Goal: Task Accomplishment & Management: Complete application form

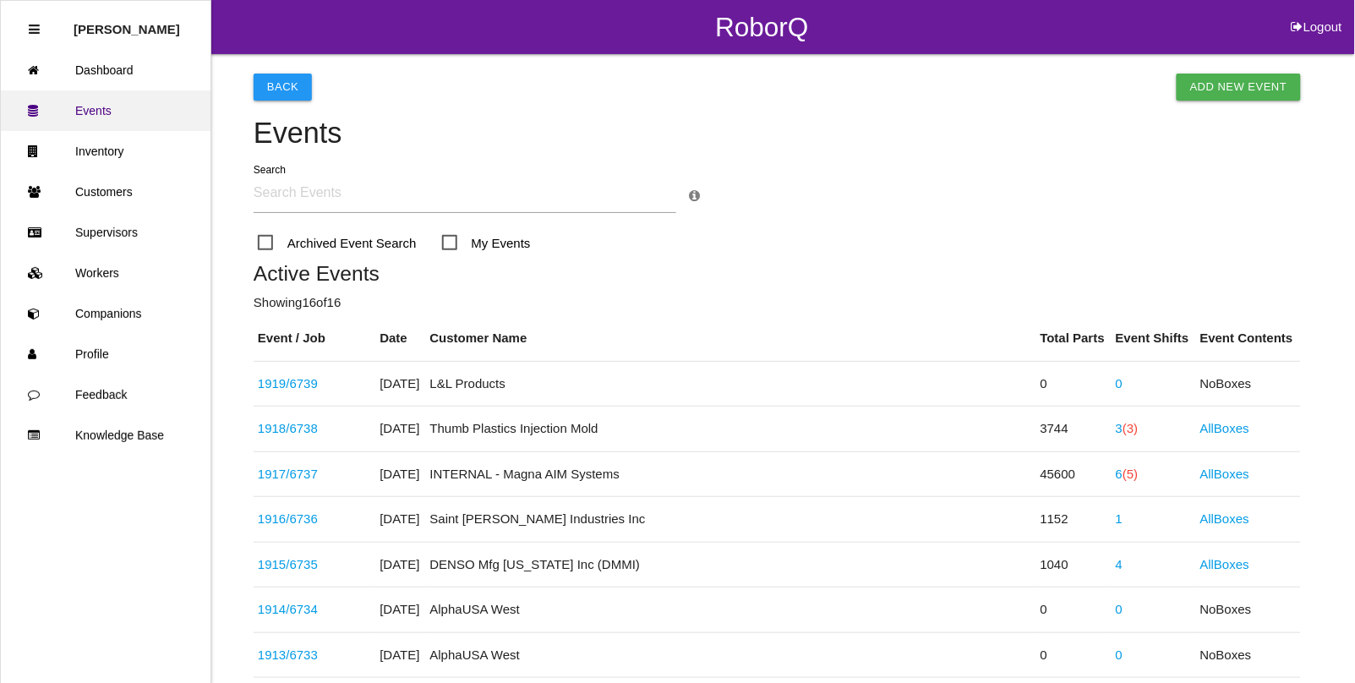
click at [95, 114] on link "Events" at bounding box center [106, 110] width 210 height 41
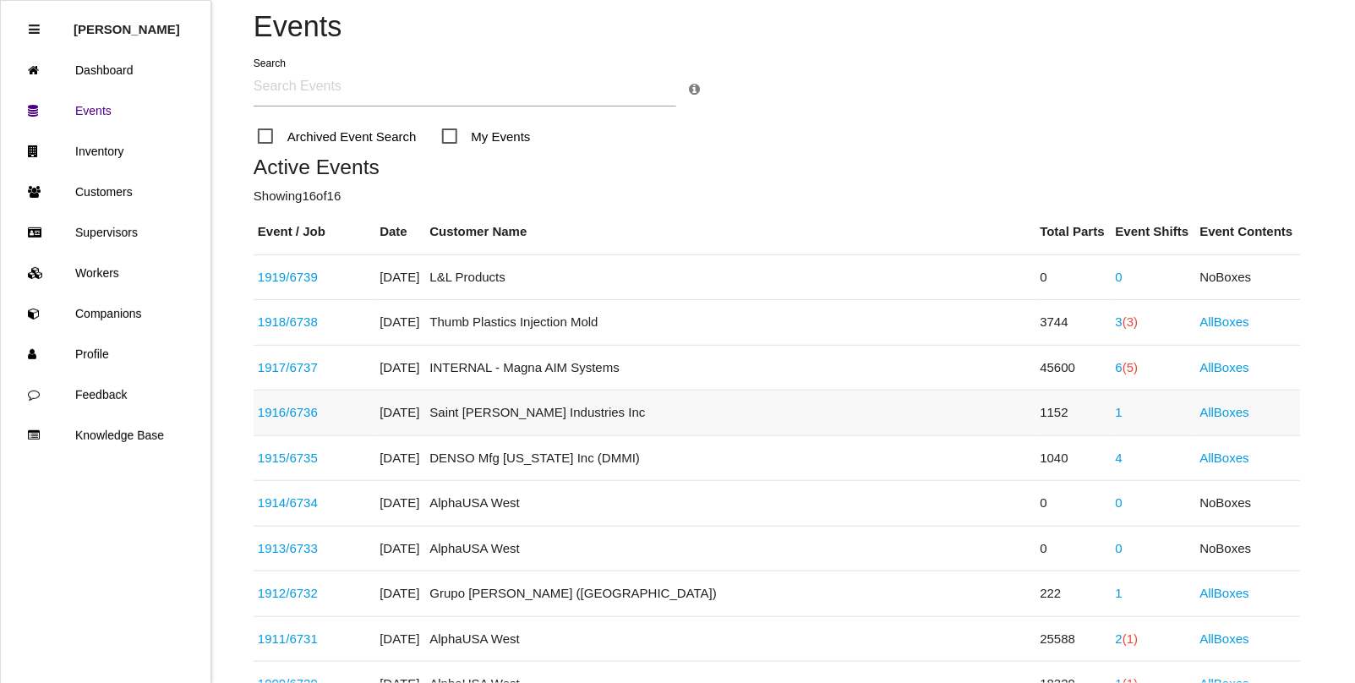
scroll to position [211, 0]
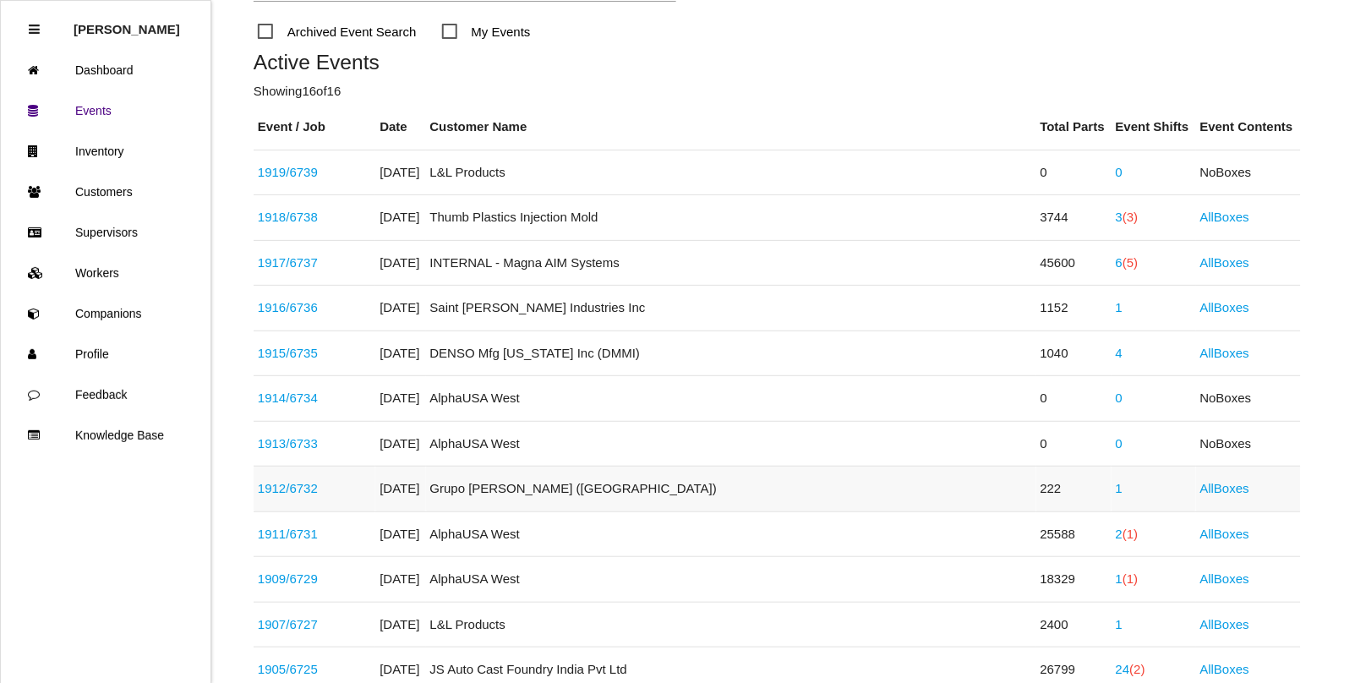
click at [305, 486] on link "1912 / 6732" at bounding box center [288, 488] width 60 height 14
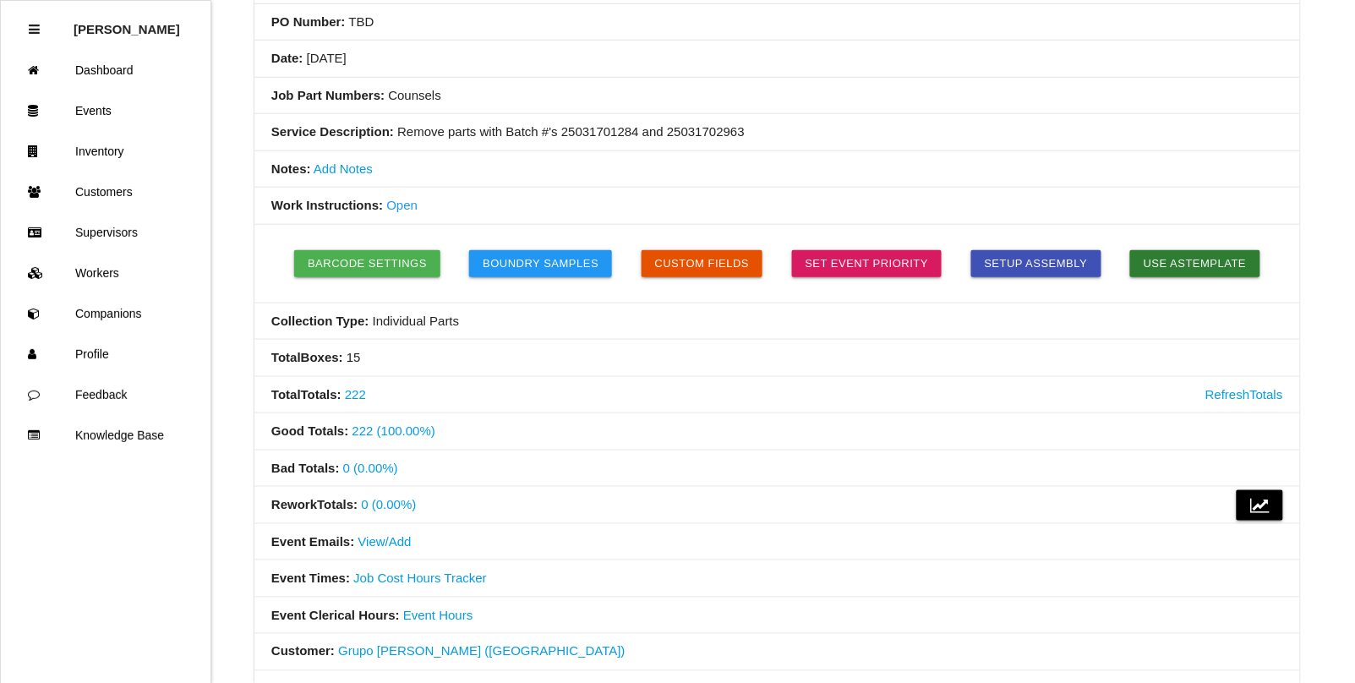
scroll to position [317, 0]
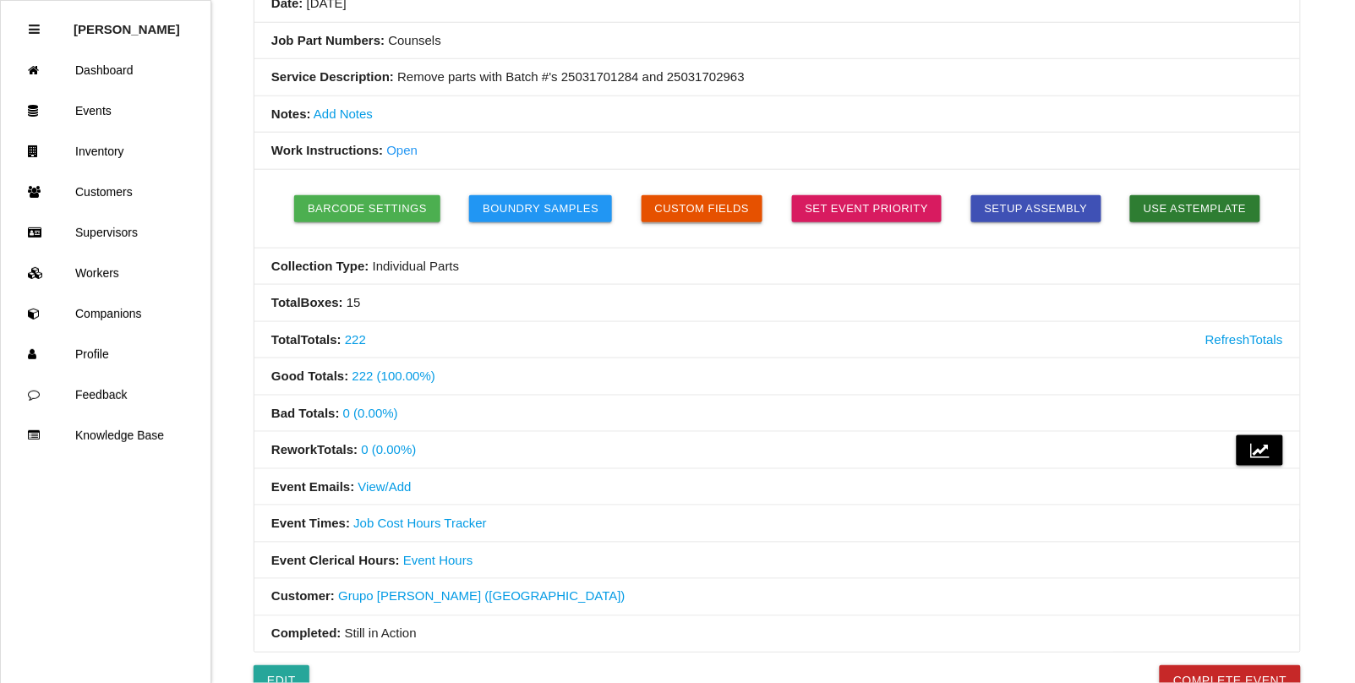
click at [717, 203] on button "Custom Fields" at bounding box center [702, 208] width 122 height 27
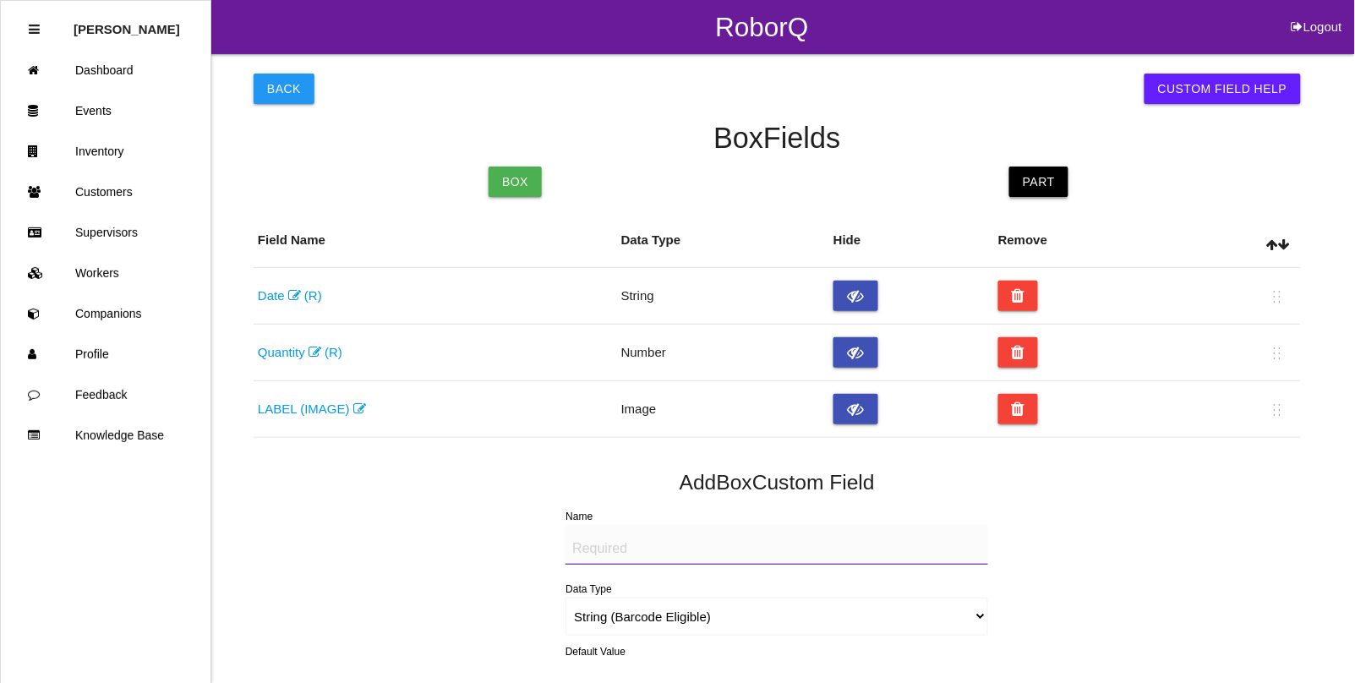
click at [1037, 179] on link "Part" at bounding box center [1038, 181] width 59 height 30
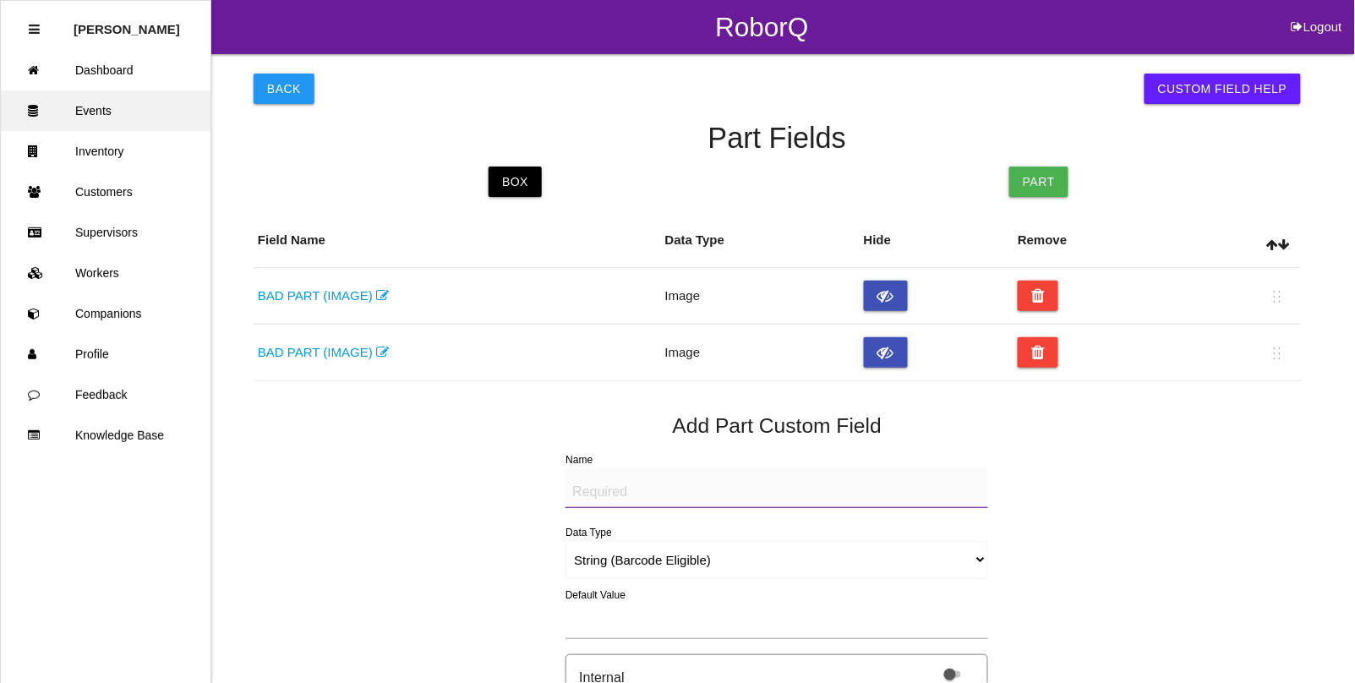
click at [93, 104] on link "Events" at bounding box center [106, 110] width 210 height 41
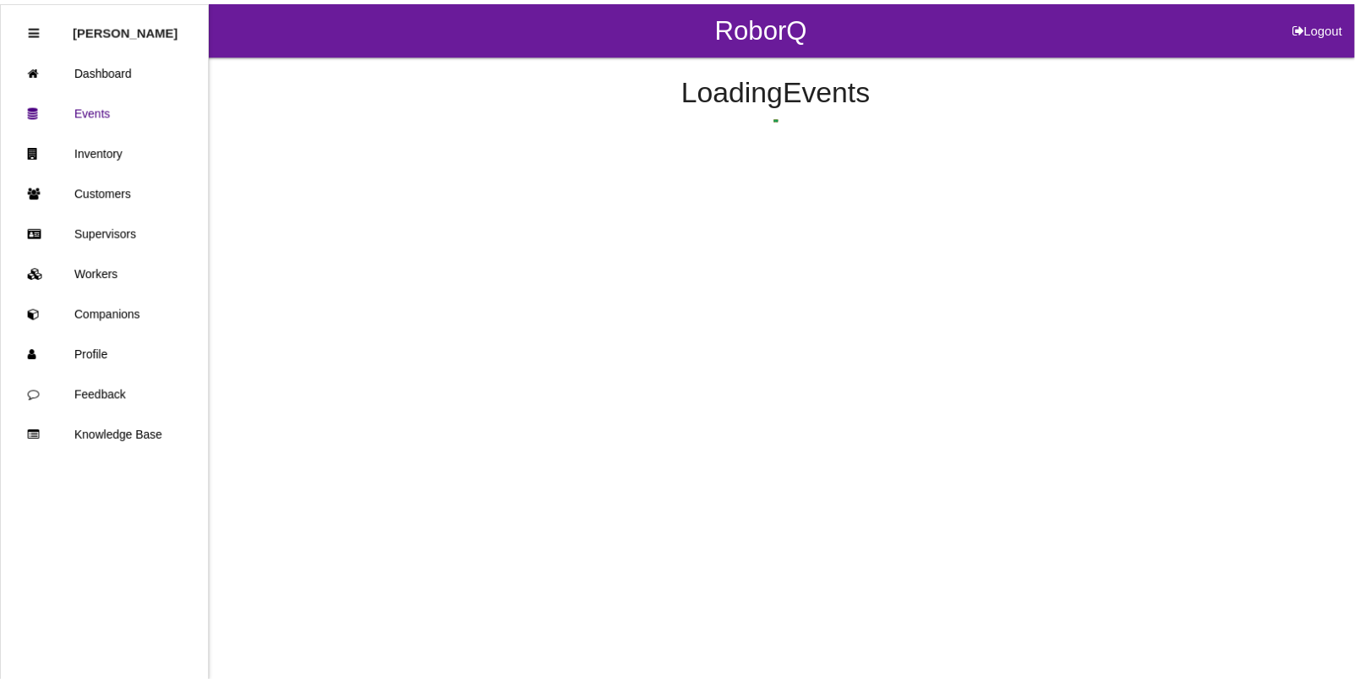
scroll to position [360, 0]
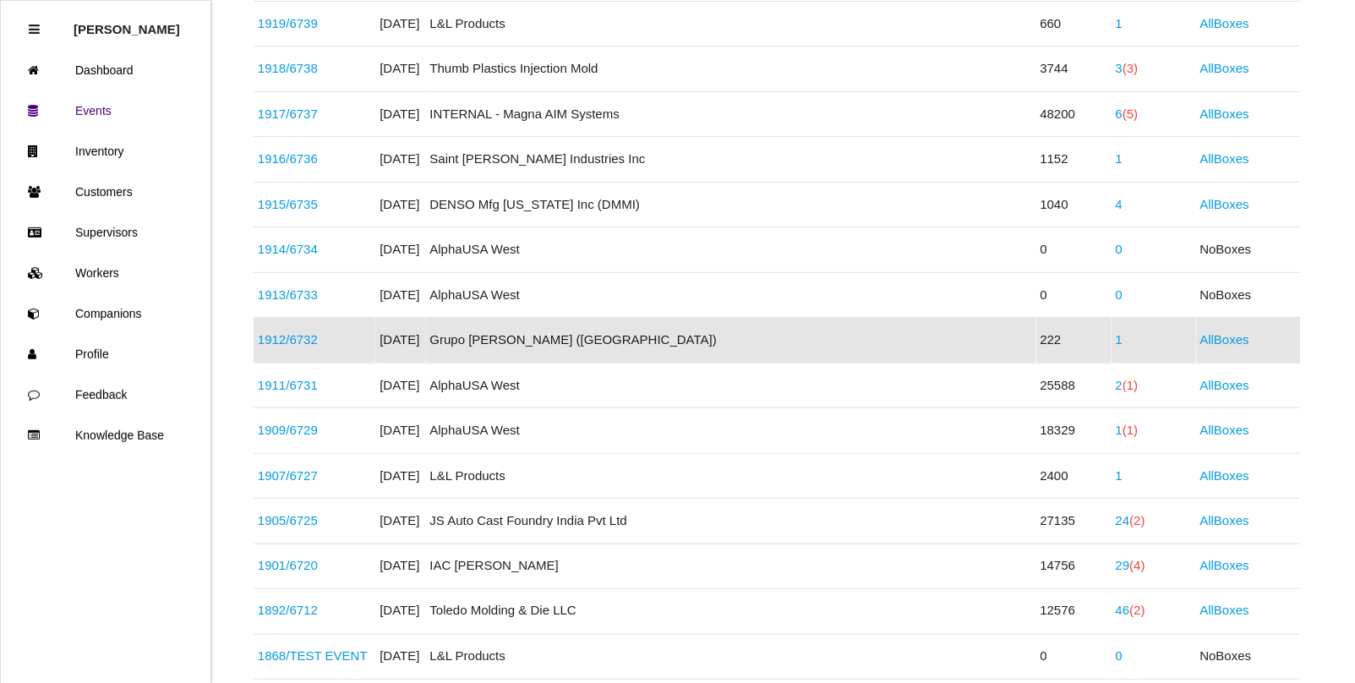
click at [311, 343] on link "1912 / 6732" at bounding box center [288, 339] width 60 height 14
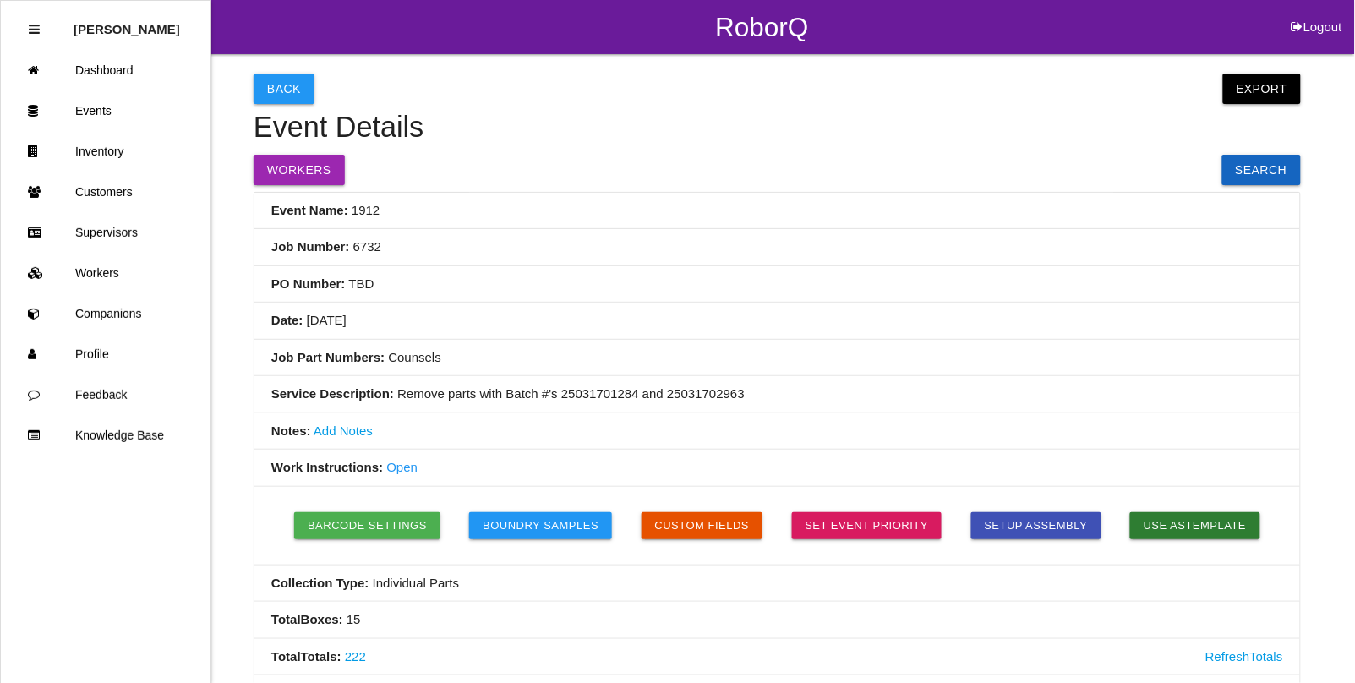
click at [271, 89] on button "Back" at bounding box center [284, 89] width 61 height 30
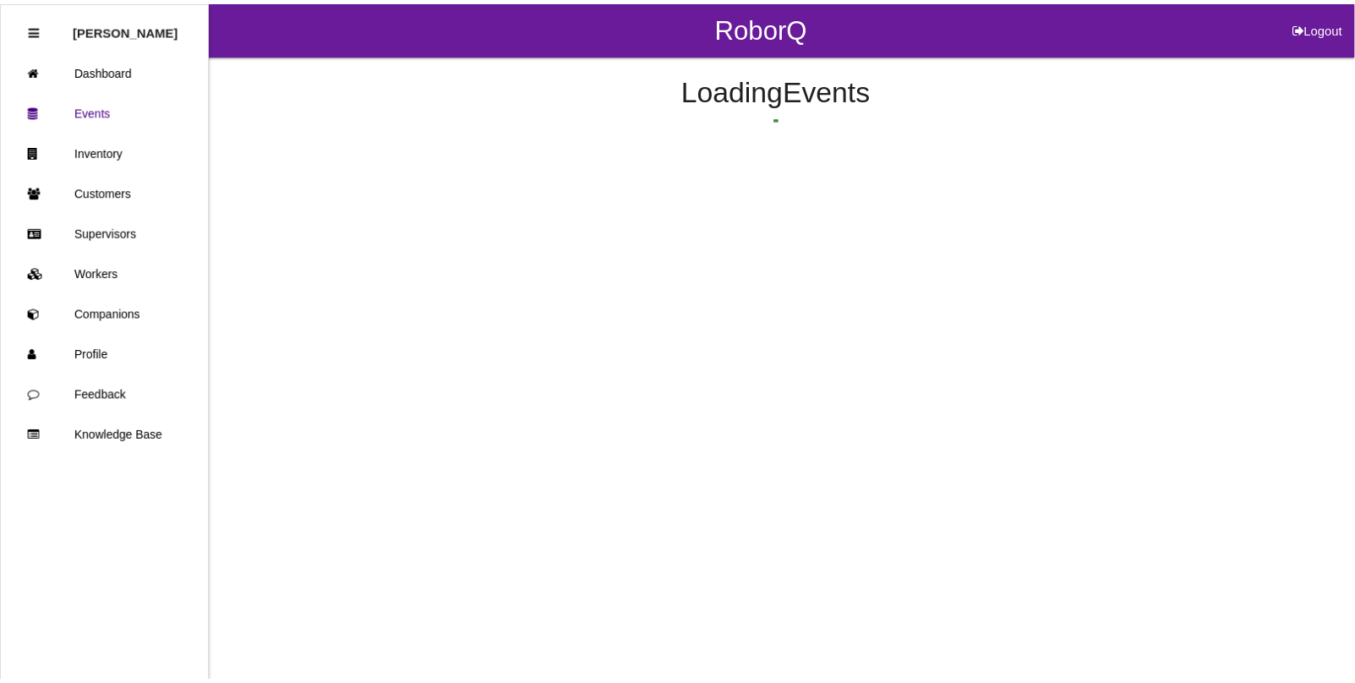
scroll to position [360, 0]
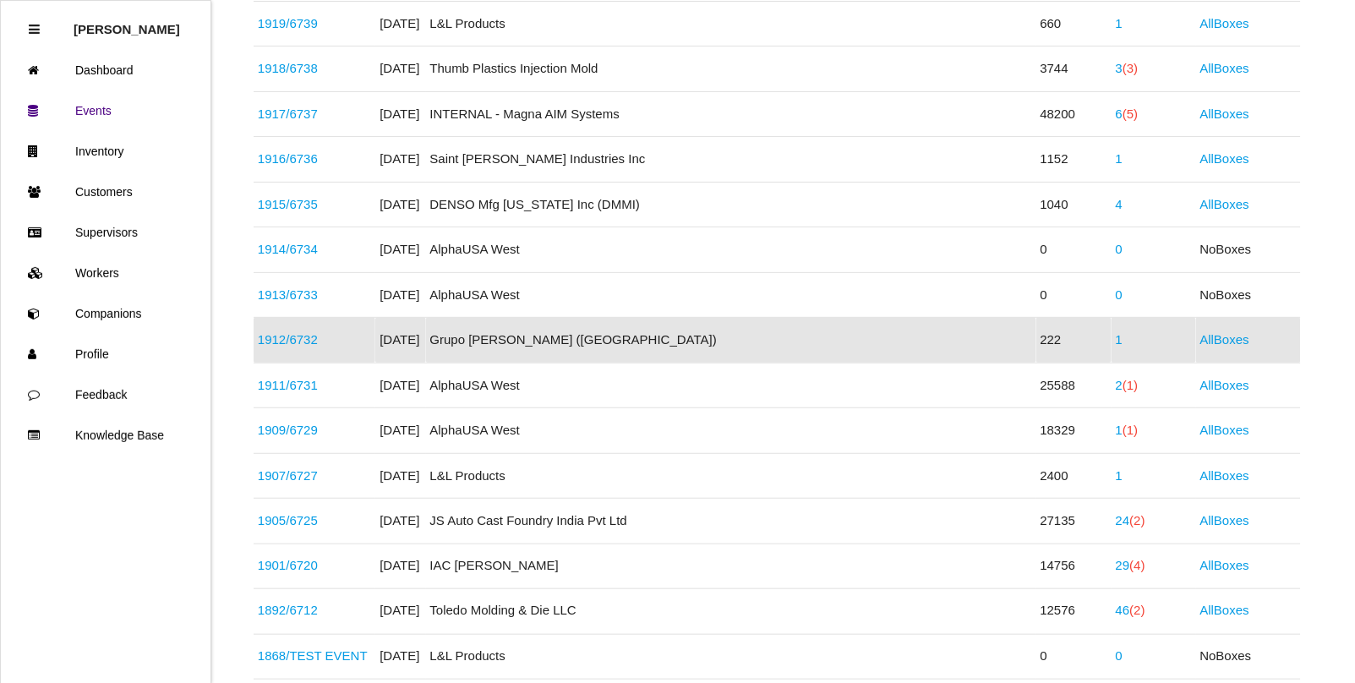
click at [289, 336] on link "1912 / 6732" at bounding box center [288, 339] width 60 height 14
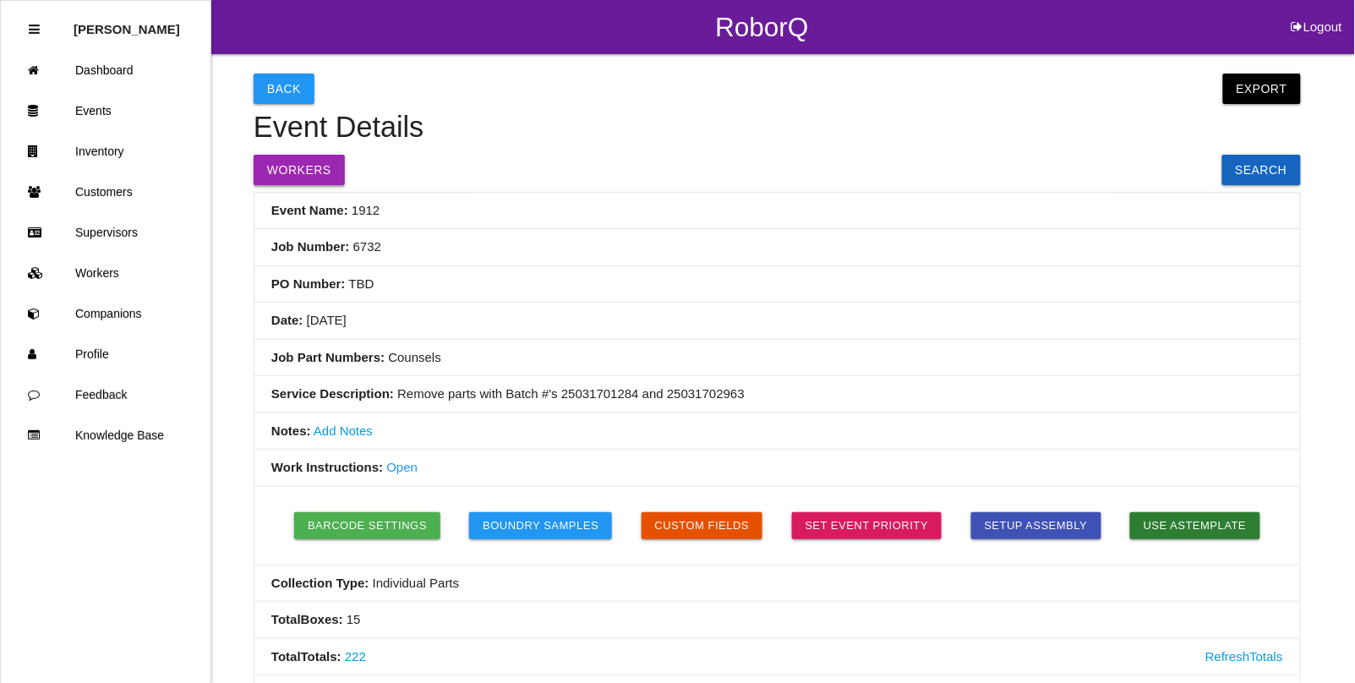
click at [296, 175] on button "Workers" at bounding box center [299, 170] width 91 height 30
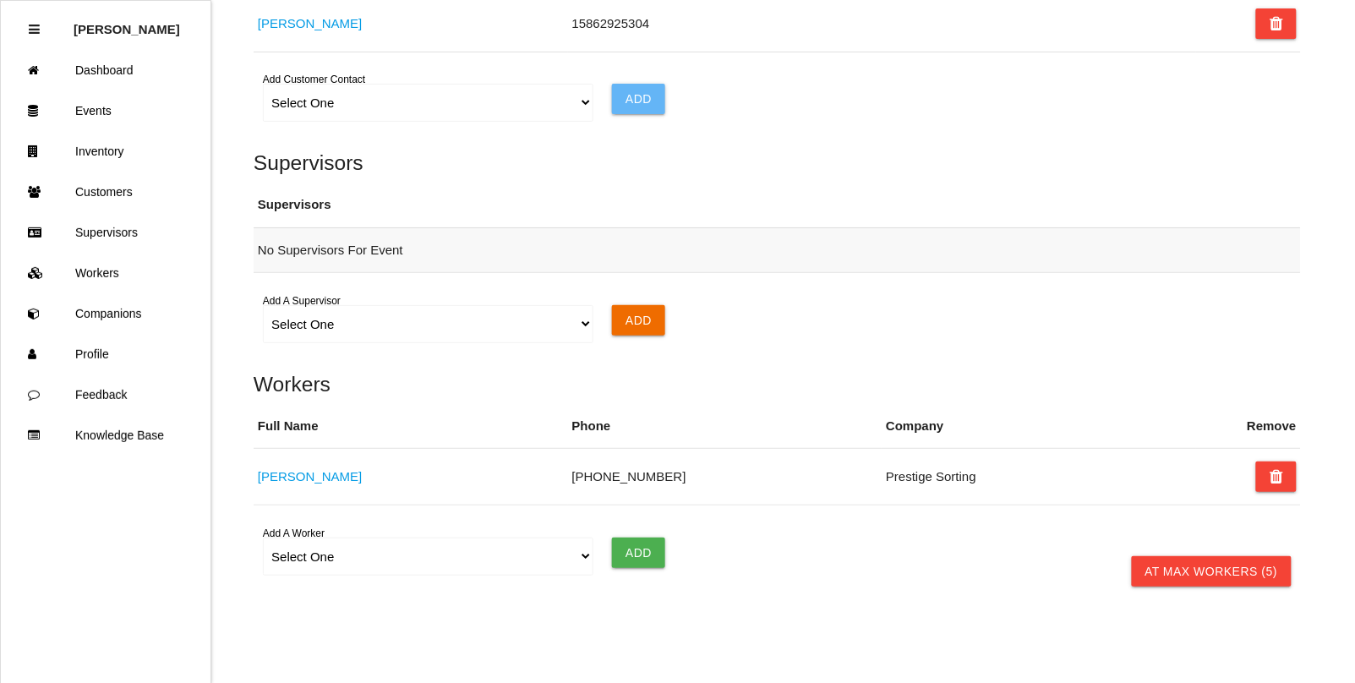
scroll to position [1249, 0]
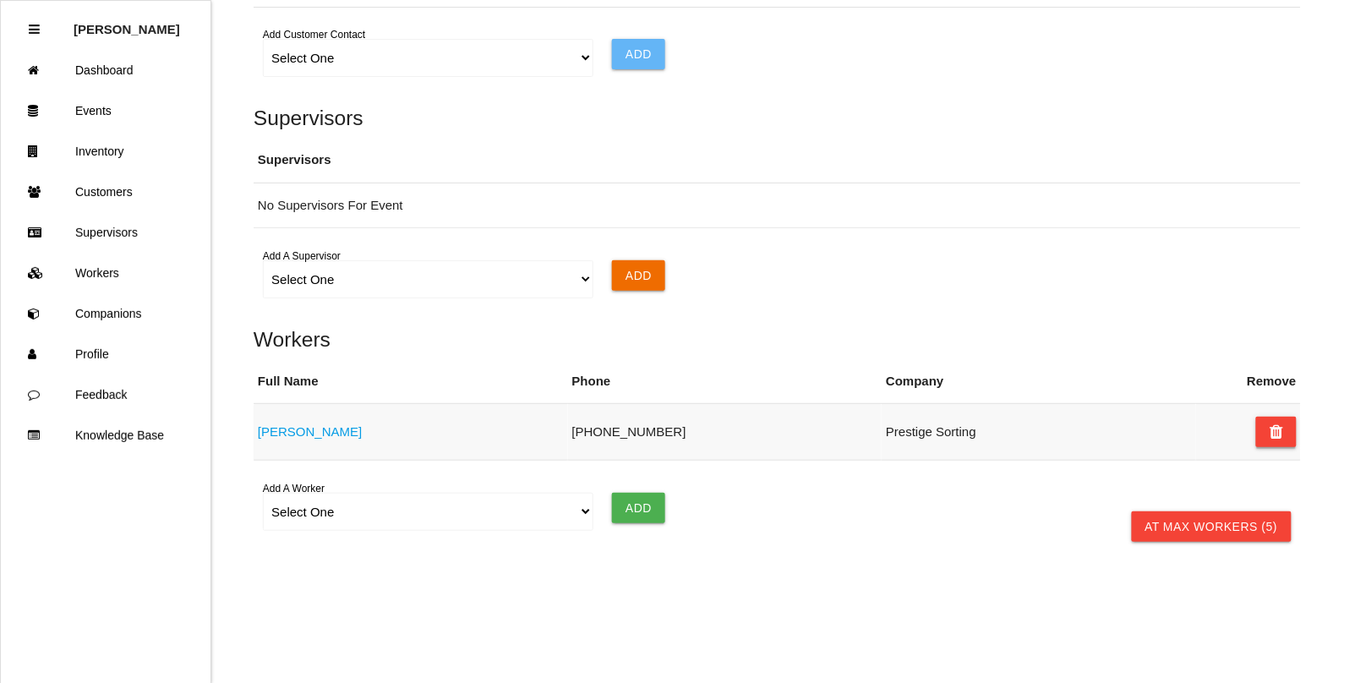
click at [1282, 428] on icon at bounding box center [1276, 432] width 14 height 30
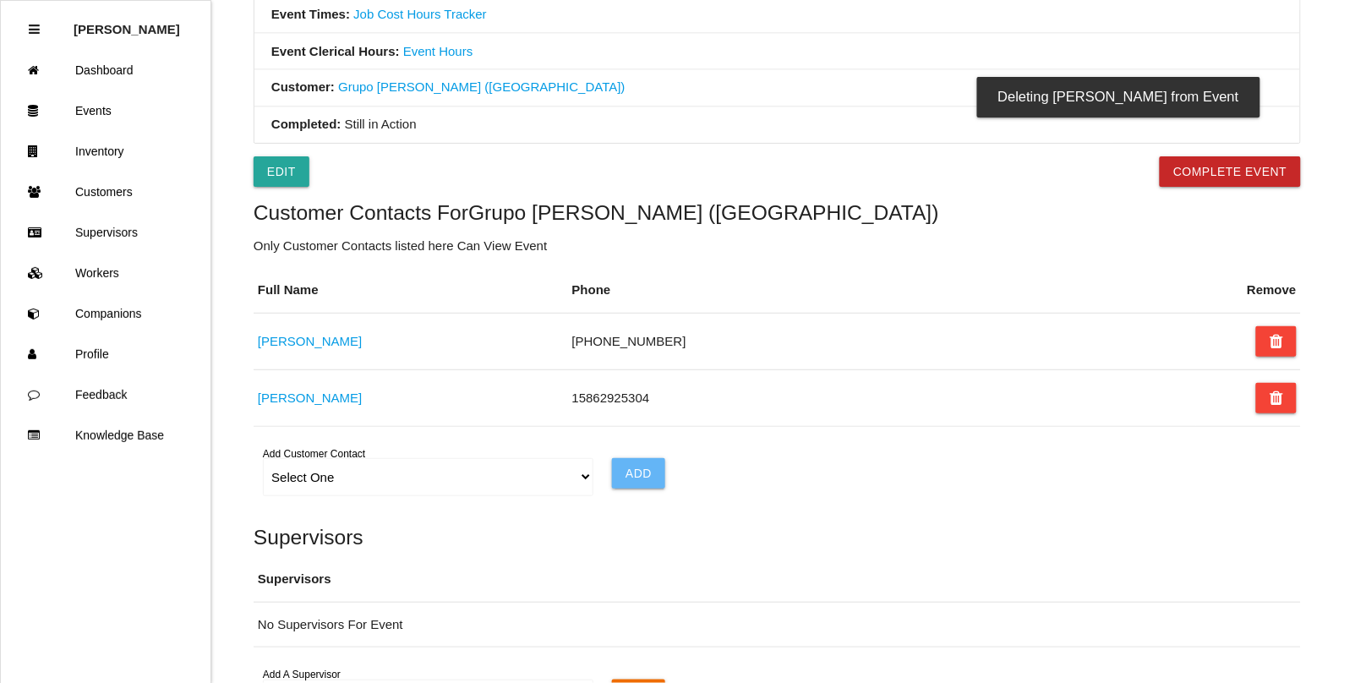
scroll to position [710, 0]
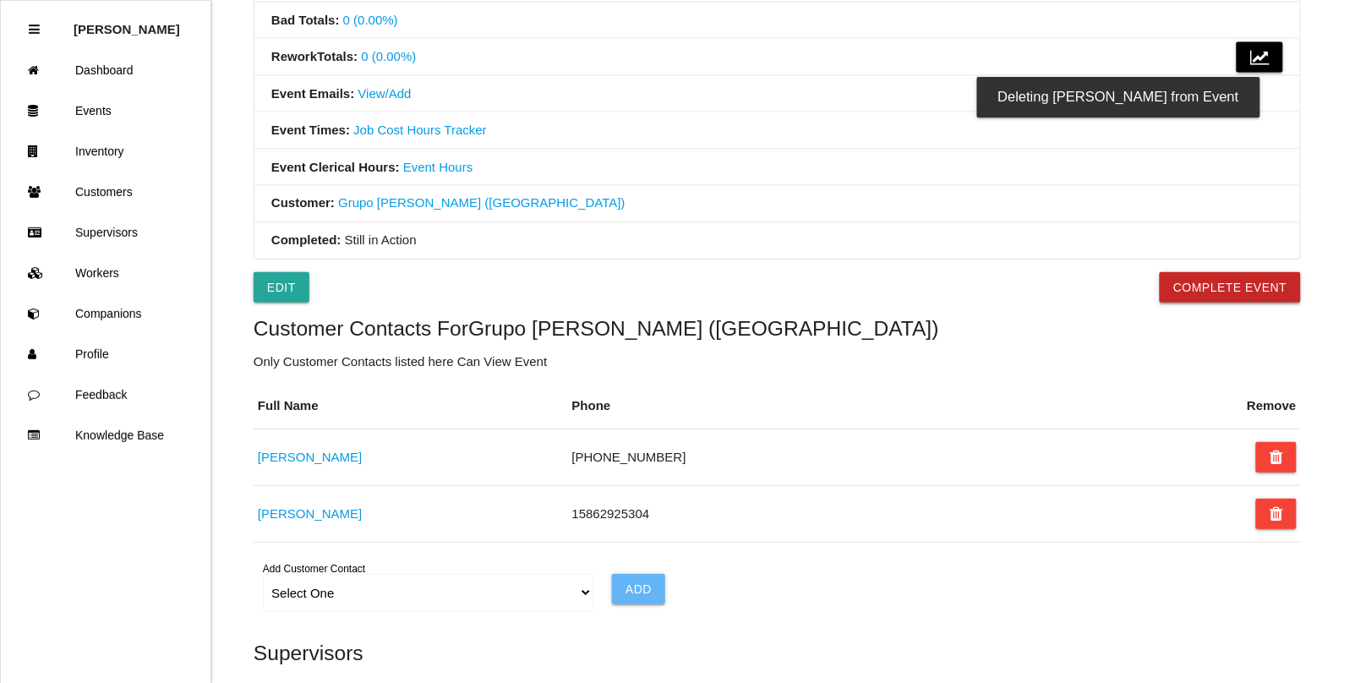
click at [1204, 290] on button "Complete Event" at bounding box center [1230, 287] width 141 height 30
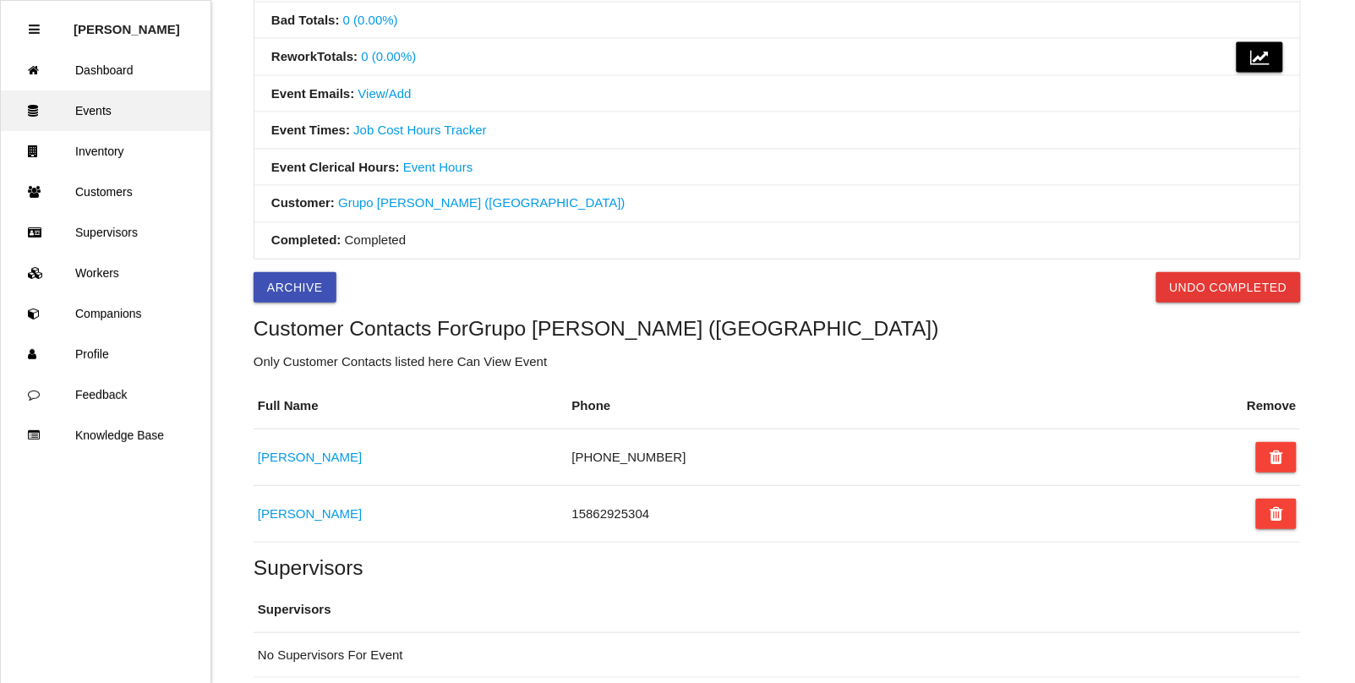
click at [83, 104] on link "Events" at bounding box center [106, 110] width 210 height 41
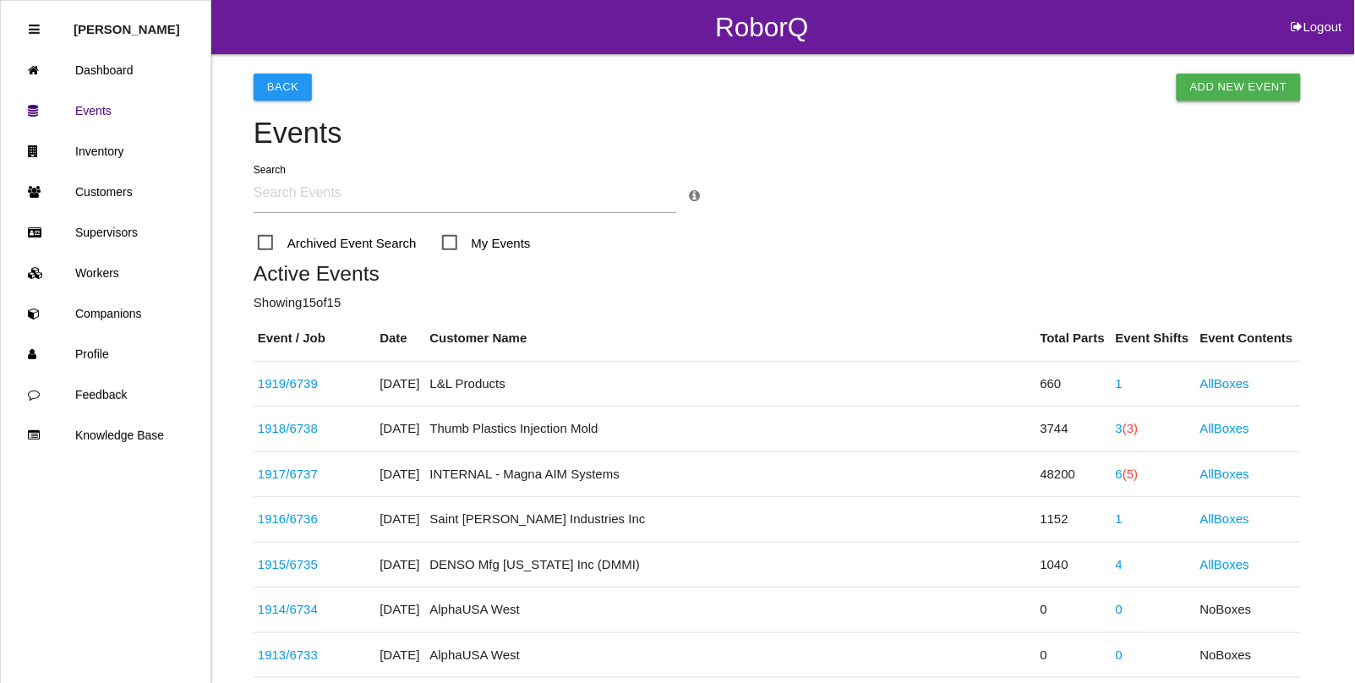
click at [1255, 80] on link "Add New Event" at bounding box center [1238, 87] width 124 height 27
select select "notRequired"
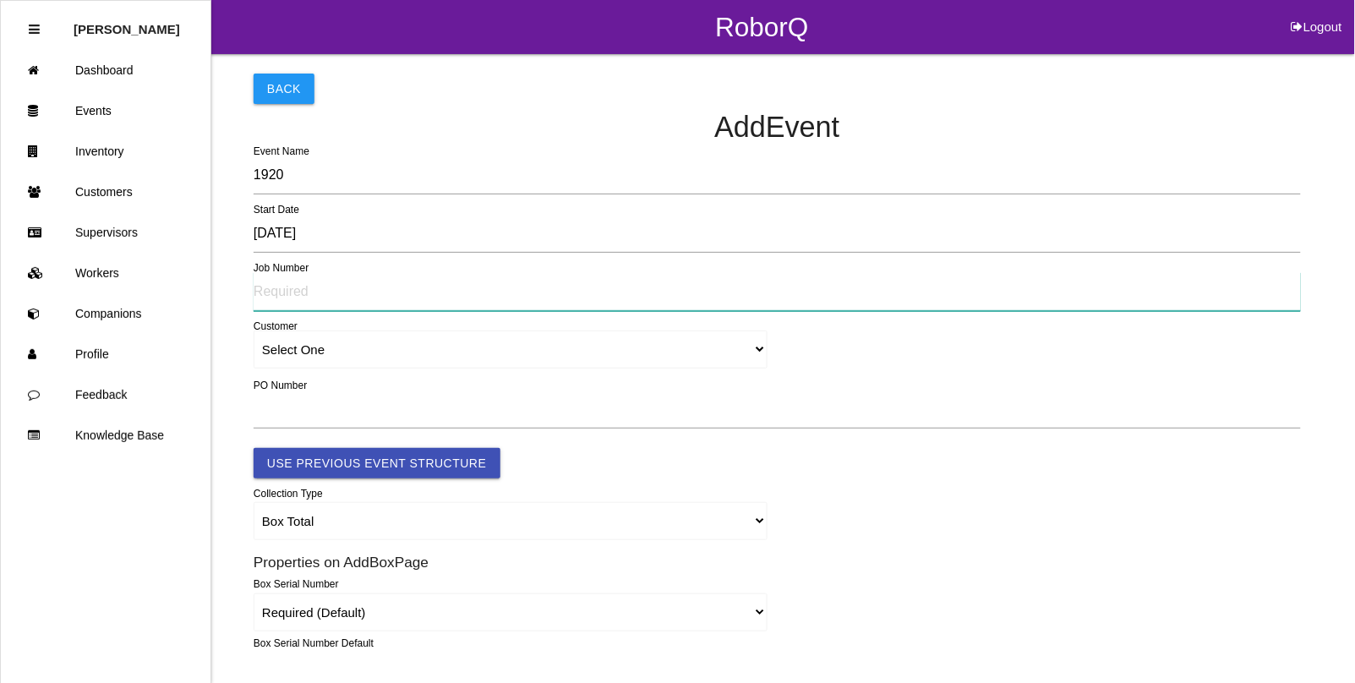
click at [288, 281] on input "text" at bounding box center [777, 291] width 1047 height 39
type input "6740"
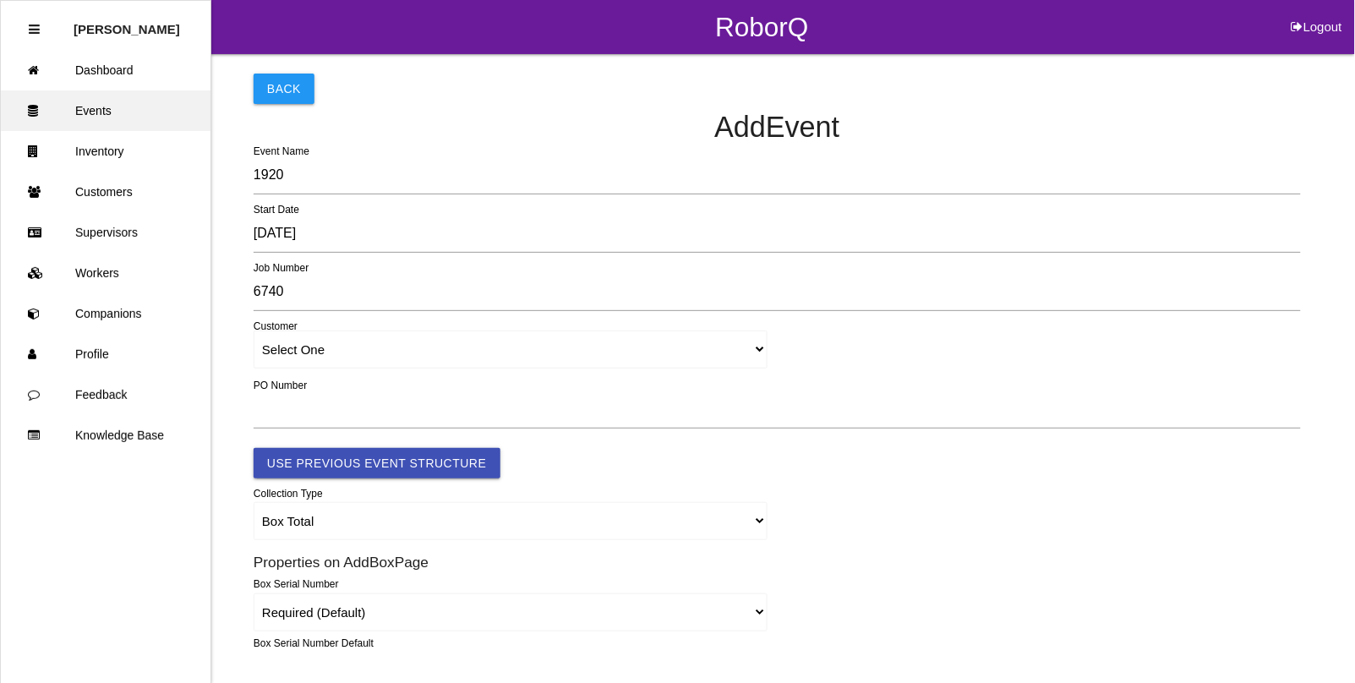
click at [90, 107] on link "Events" at bounding box center [106, 110] width 210 height 41
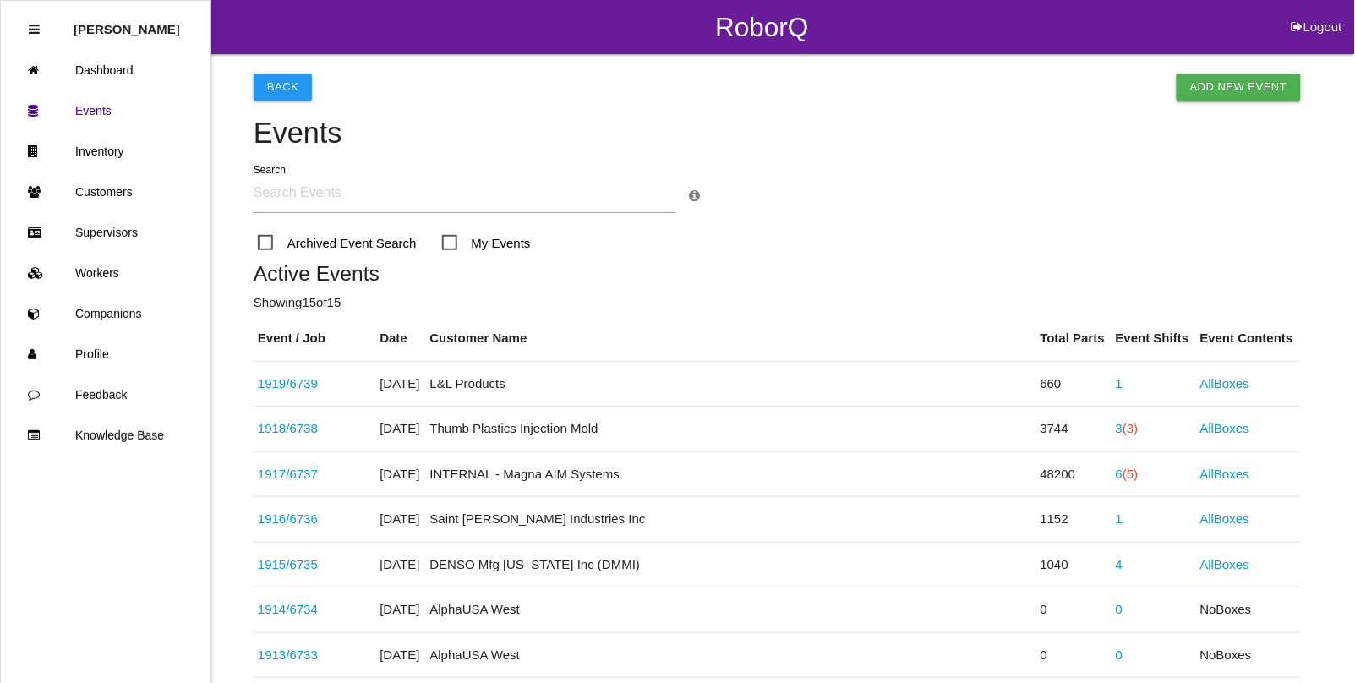
click at [1207, 90] on link "Add New Event" at bounding box center [1238, 87] width 124 height 27
select select "notRequired"
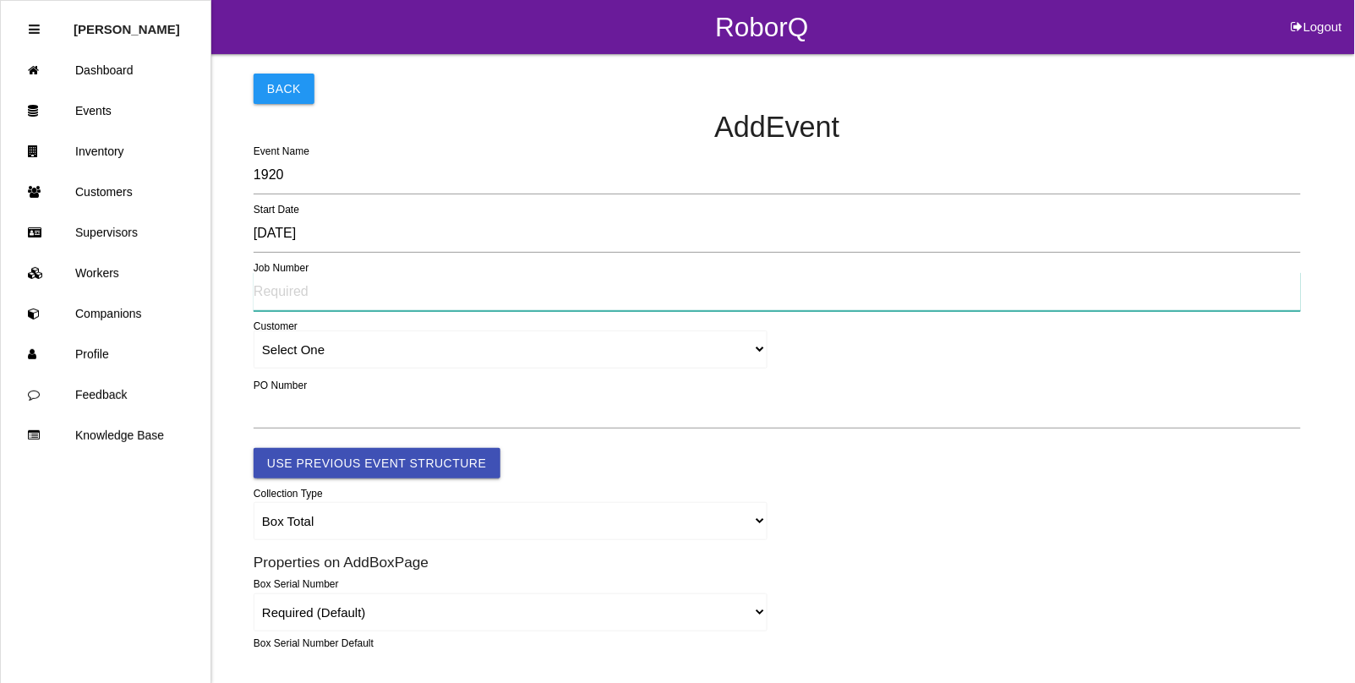
click at [323, 301] on input "text" at bounding box center [777, 291] width 1047 height 39
type input "6740"
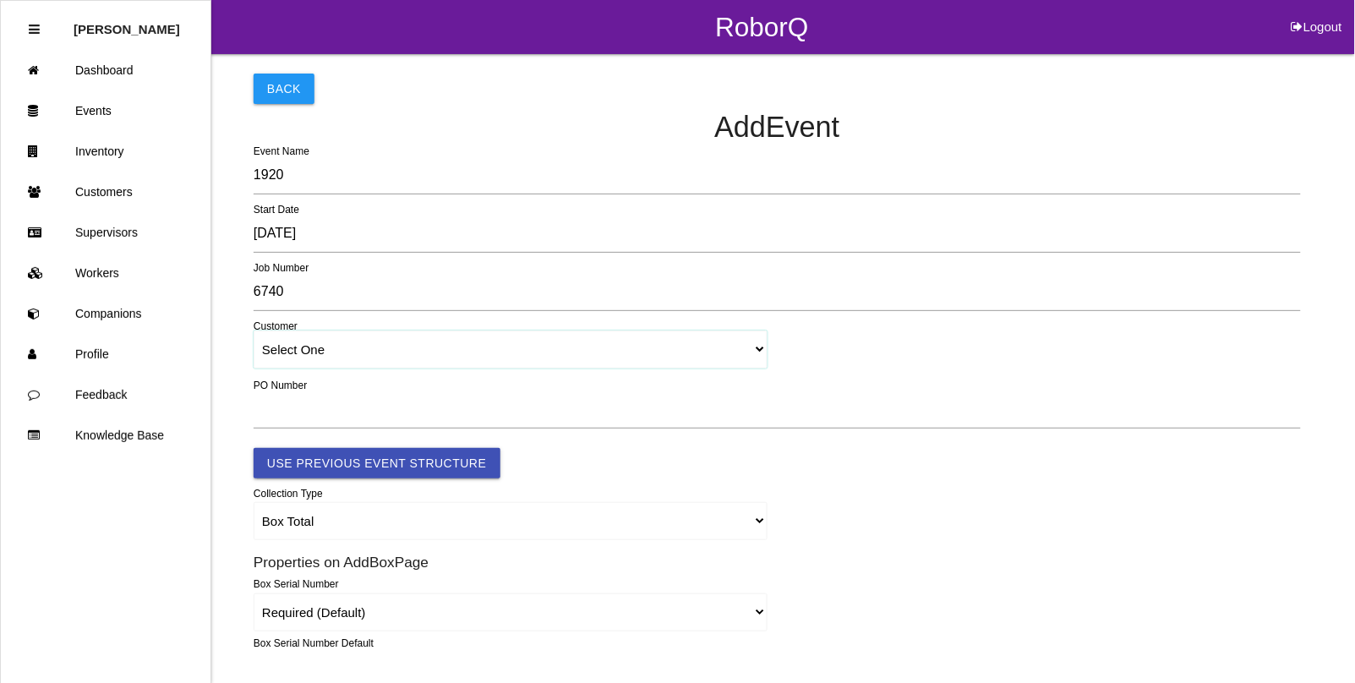
click at [296, 352] on select "Select One [PERSON_NAME] & Co., Inc. [PERSON_NAME] Canada (ARaymond Manufacturi…" at bounding box center [511, 349] width 514 height 38
select select "603942a539c08f0019d7a804"
click at [254, 331] on select "Select One [PERSON_NAME] & Co., Inc. [PERSON_NAME] Canada (ARaymond Manufacturi…" at bounding box center [511, 349] width 514 height 38
select select "603942a539c08f0019d7a804"
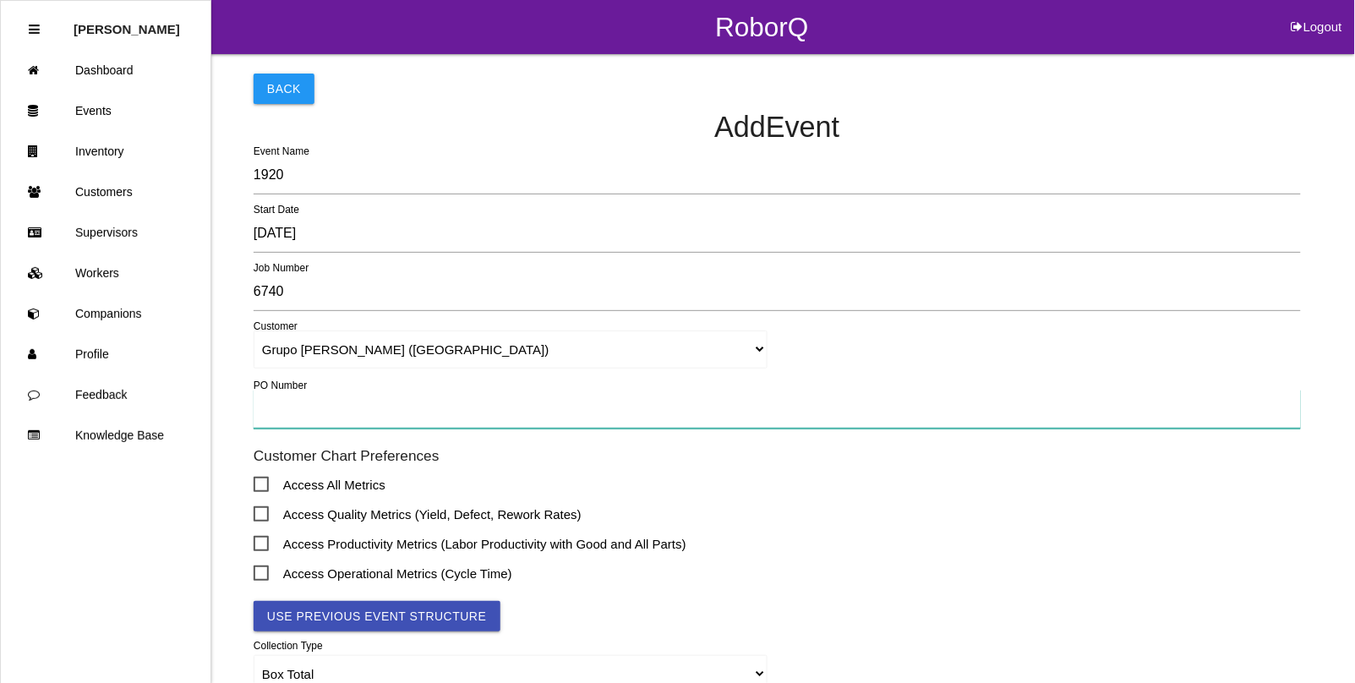
click at [293, 414] on input "text" at bounding box center [777, 409] width 1047 height 39
type input "TBD"
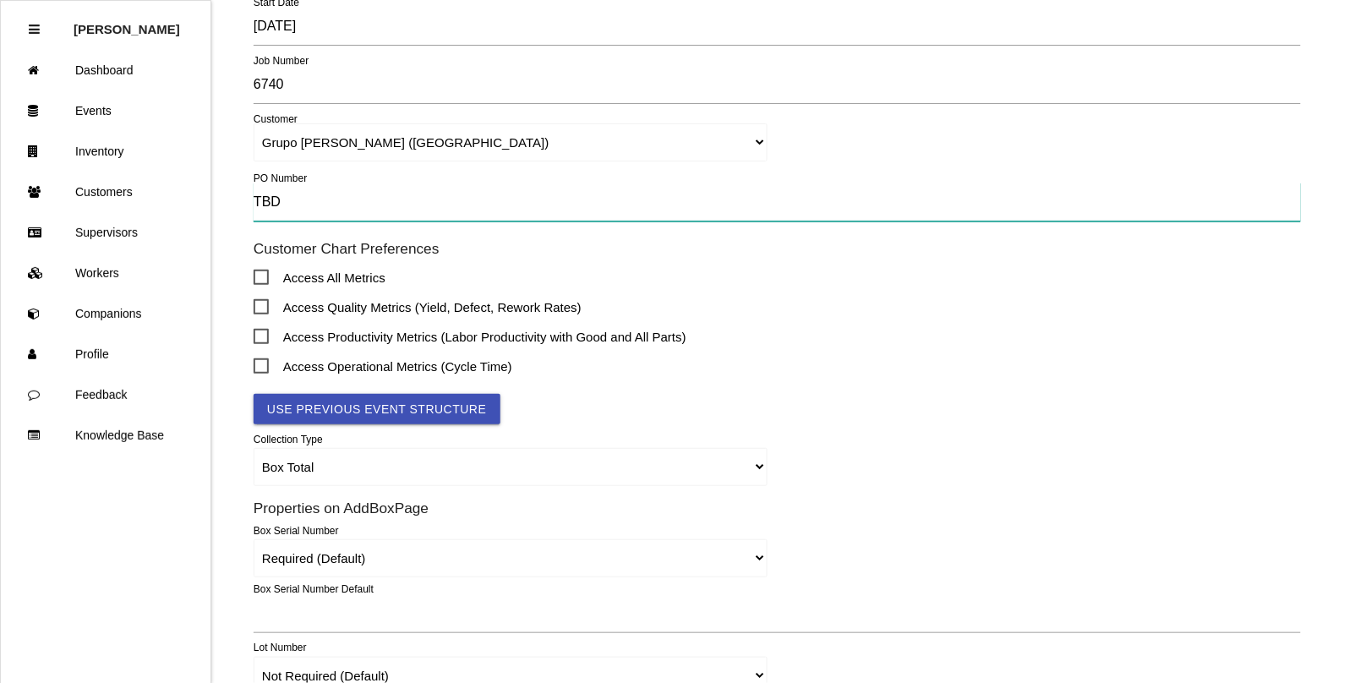
scroll to position [423, 0]
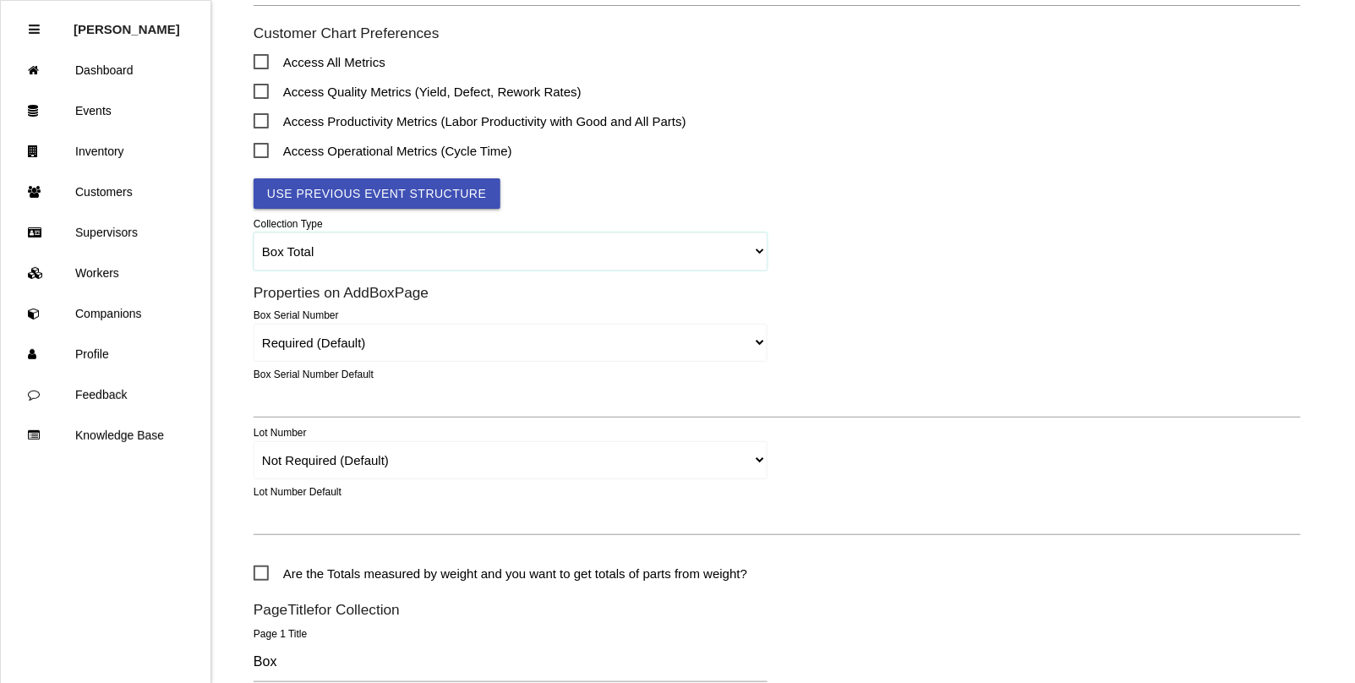
click at [311, 248] on select "Box Total Individual Parts Yard Purge Full Custom Form Full Custom Form w/ Seri…" at bounding box center [511, 251] width 514 height 38
select select "parts"
click at [254, 233] on select "Box Total Individual Parts Yard Purge Full Custom Form Full Custom Form w/ Seri…" at bounding box center [511, 251] width 514 height 38
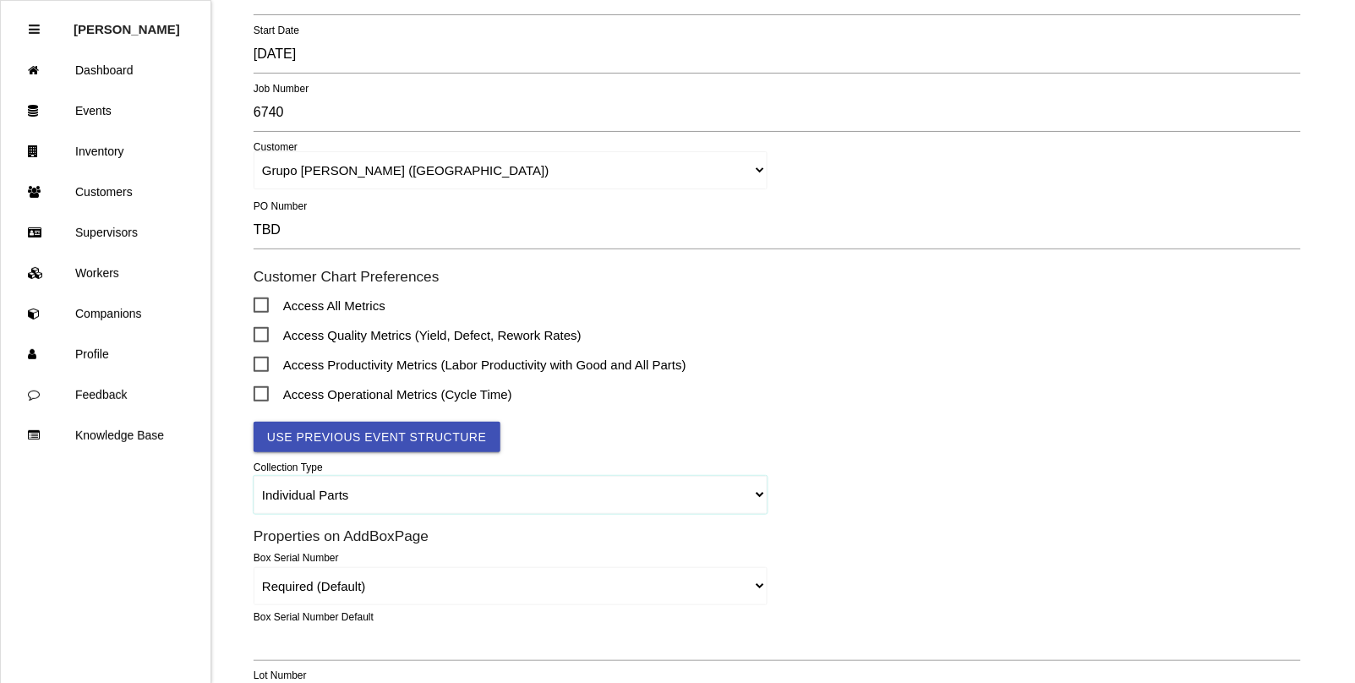
scroll to position [211, 0]
